Goal: Transaction & Acquisition: Purchase product/service

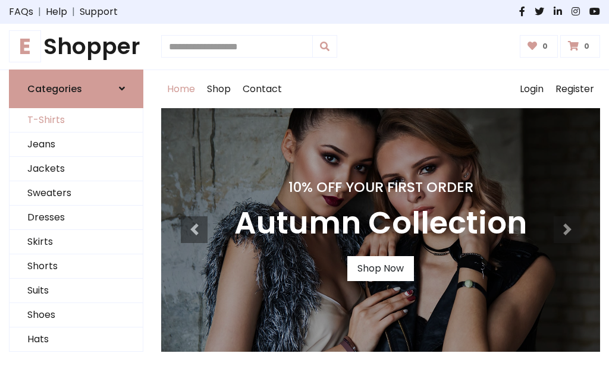
click at [76, 120] on link "T-Shirts" at bounding box center [76, 120] width 133 height 24
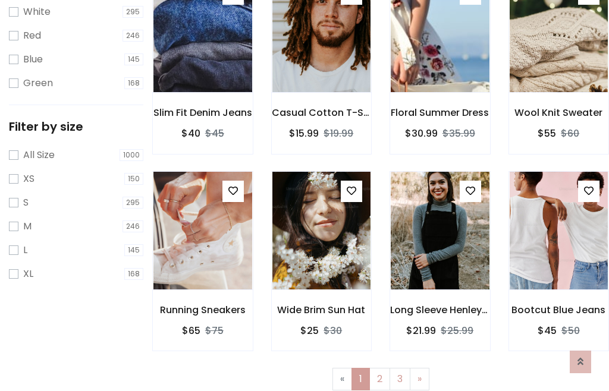
scroll to position [21, 0]
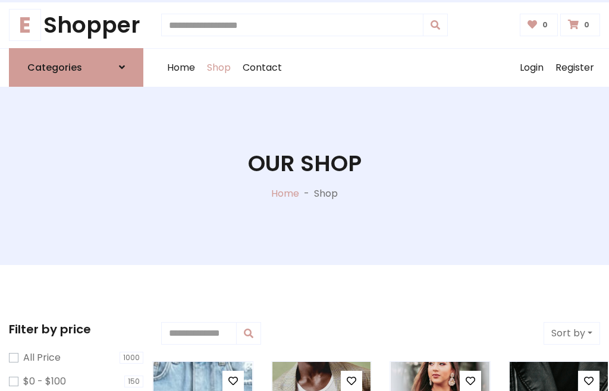
click at [304, 175] on h1 "Our Shop" at bounding box center [305, 163] width 114 height 27
click at [380, 67] on div "Home Shop Contact Log out Login Register" at bounding box center [380, 68] width 439 height 38
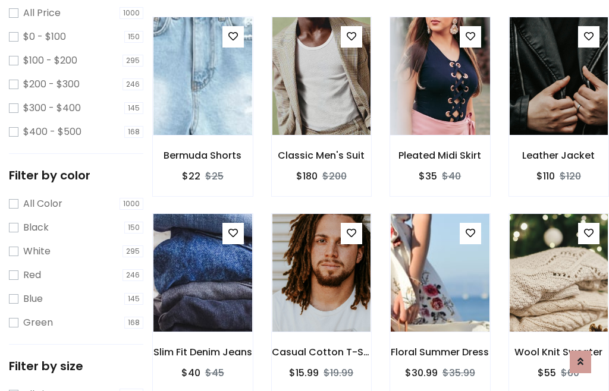
click at [439, 97] on img at bounding box center [439, 75] width 118 height 285
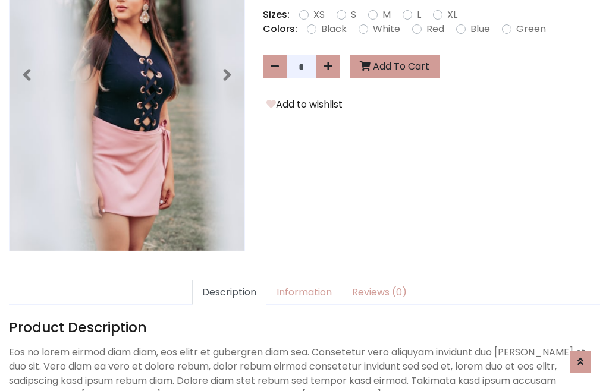
scroll to position [291, 0]
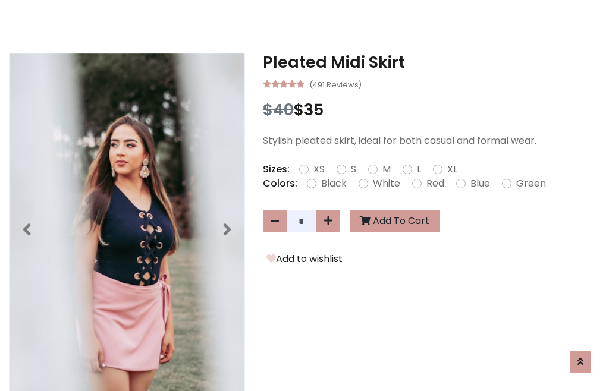
click at [431, 62] on h3 "Pleated Midi Skirt" at bounding box center [431, 62] width 337 height 19
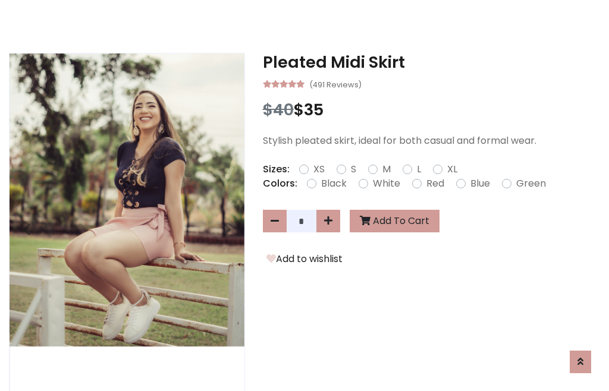
click at [431, 62] on h3 "Pleated Midi Skirt" at bounding box center [431, 62] width 337 height 19
